Goal: Navigation & Orientation: Find specific page/section

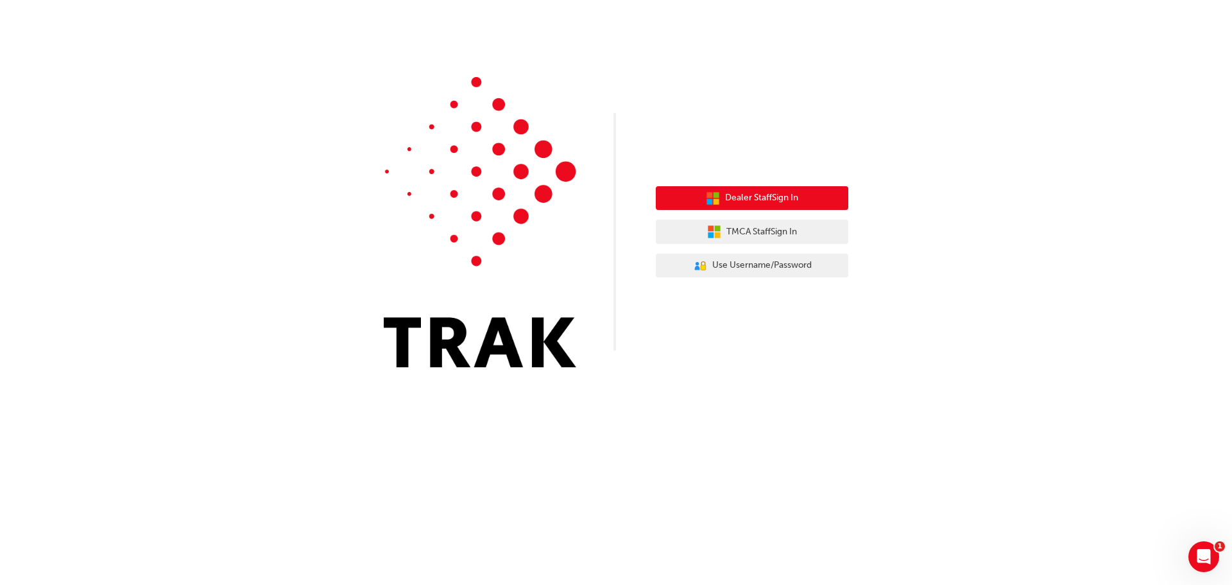
click at [762, 205] on span "Dealer Staff Sign In" at bounding box center [761, 198] width 73 height 15
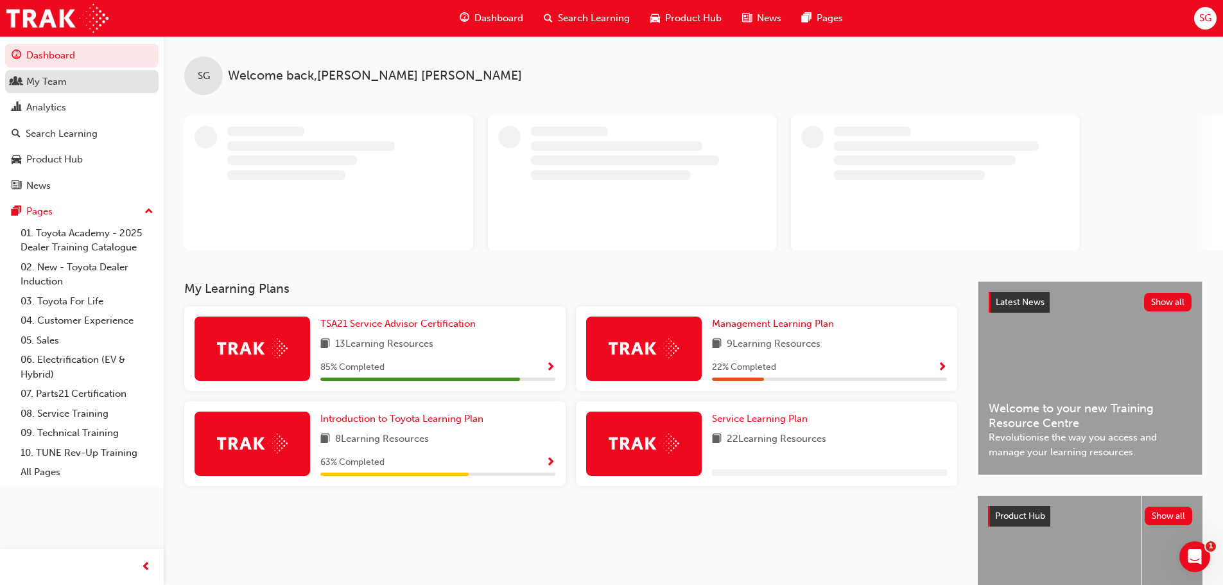
click at [51, 88] on div "My Team" at bounding box center [46, 81] width 40 height 15
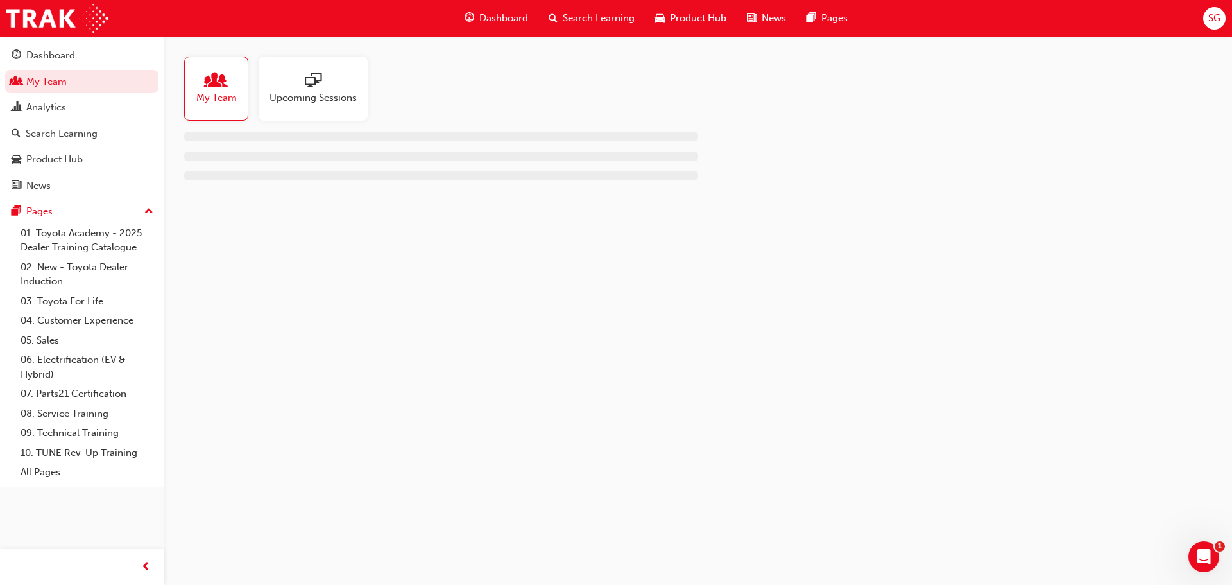
click at [356, 81] on div at bounding box center [313, 82] width 87 height 18
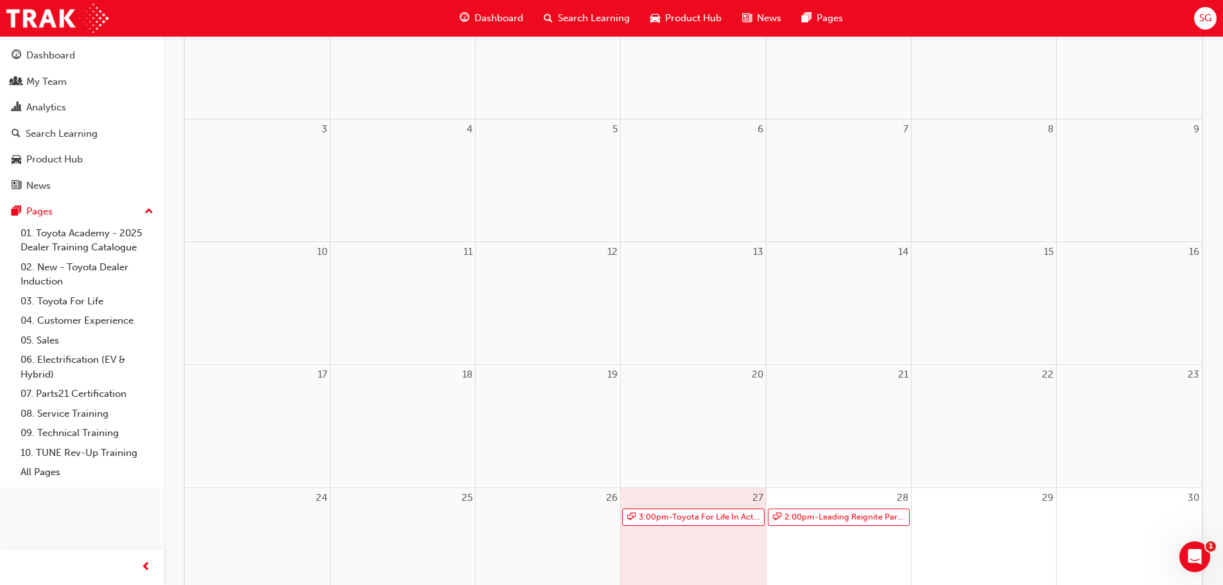
scroll to position [257, 0]
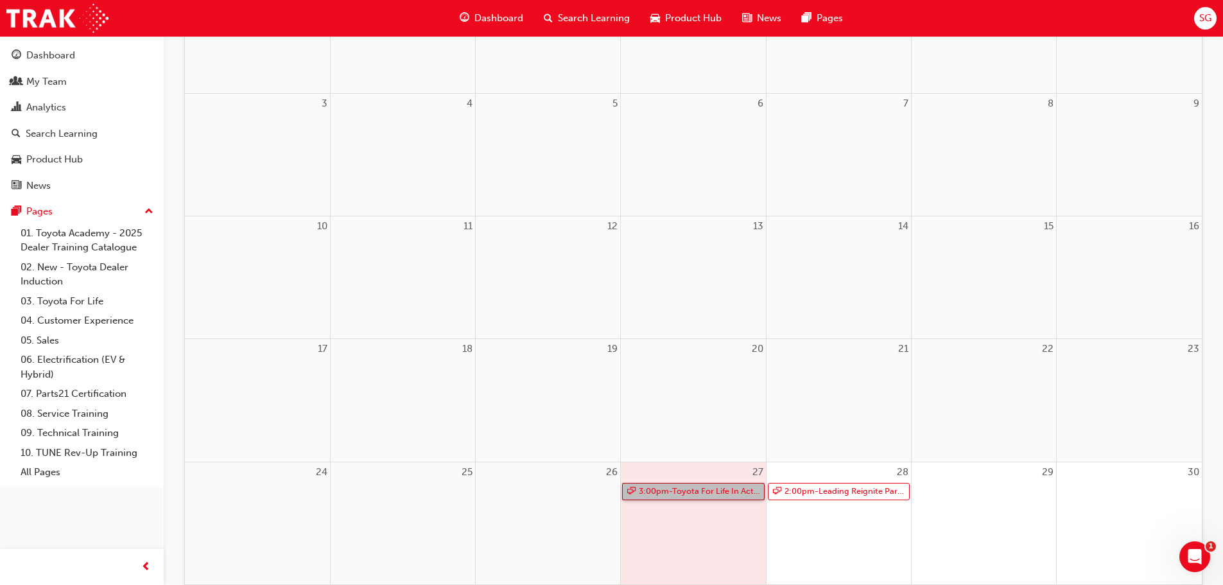
click at [742, 495] on link "3:00pm - Toyota For Life In Action - Virtual Classroom" at bounding box center [693, 491] width 142 height 17
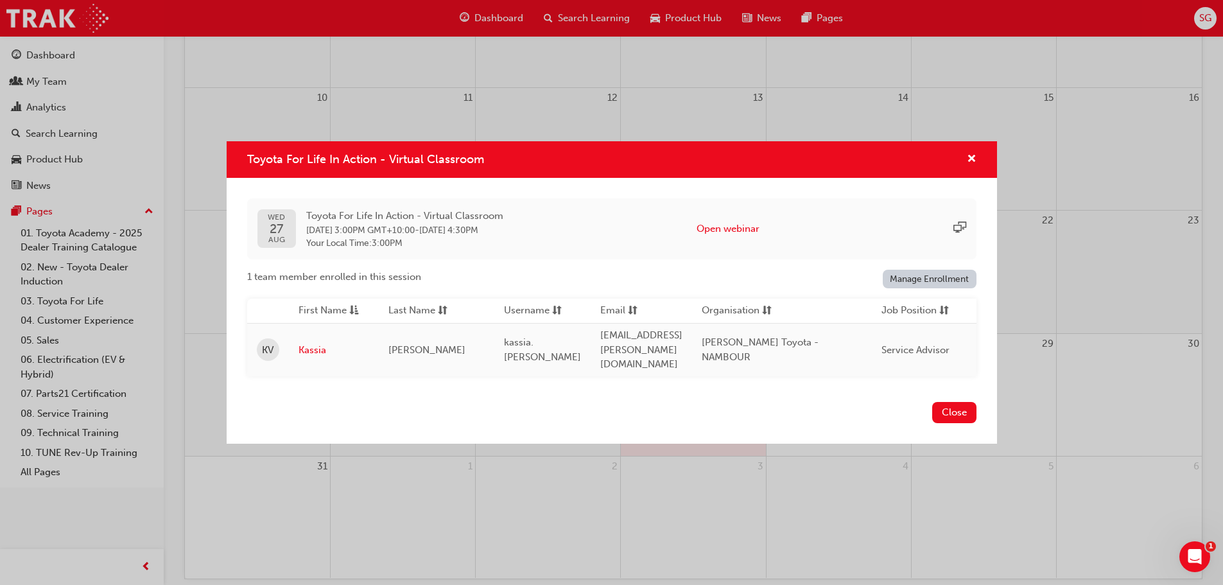
scroll to position [321, 0]
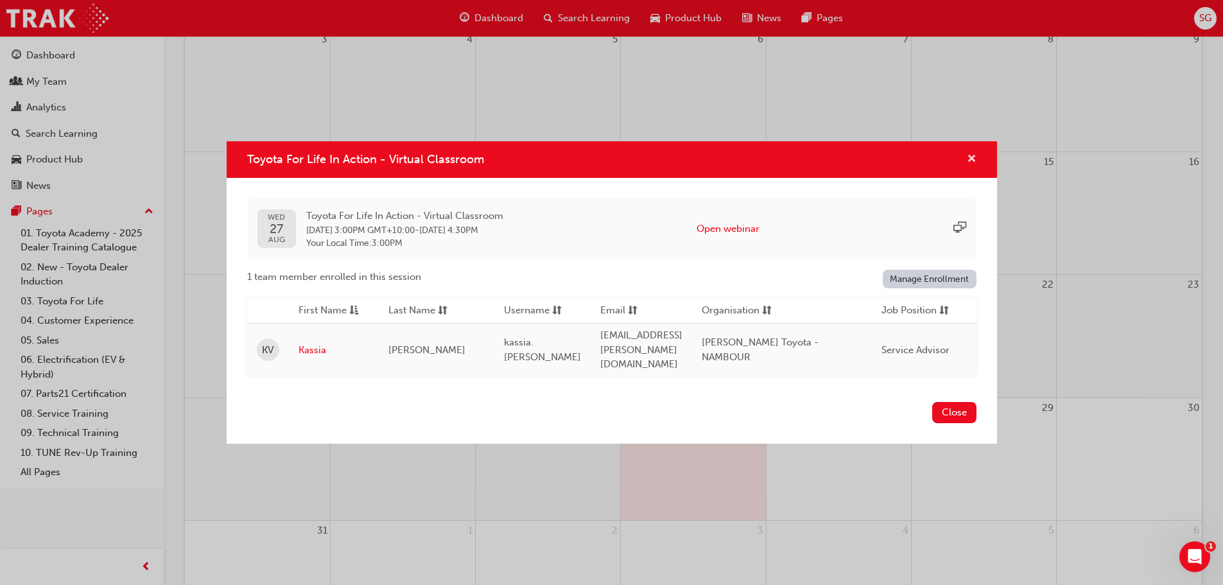
click at [974, 157] on span "cross-icon" at bounding box center [971, 160] width 10 height 12
